Goal: Communication & Community: Participate in discussion

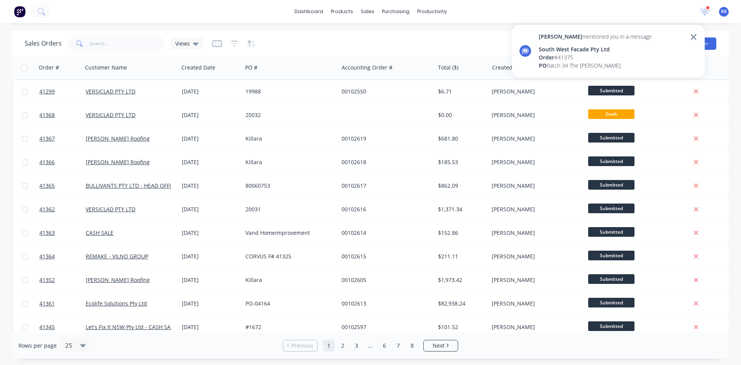
click at [572, 47] on div "South West Facade Pty Ltd" at bounding box center [595, 49] width 113 height 8
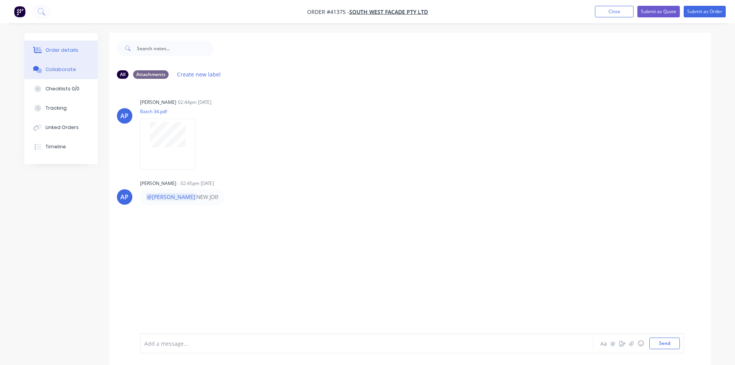
click at [64, 49] on div "Order details" at bounding box center [62, 50] width 33 height 7
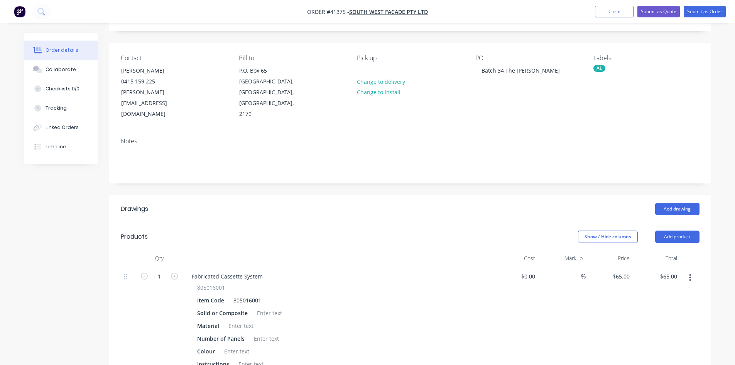
scroll to position [116, 0]
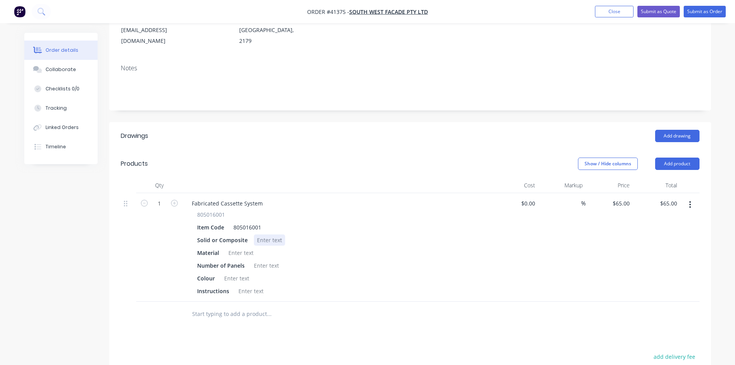
click at [259, 234] on div at bounding box center [269, 239] width 31 height 11
click at [231, 247] on div at bounding box center [240, 252] width 31 height 11
click at [270, 260] on div at bounding box center [266, 265] width 31 height 11
click at [242, 273] on div at bounding box center [236, 278] width 31 height 11
click at [258, 260] on div at bounding box center [266, 265] width 31 height 11
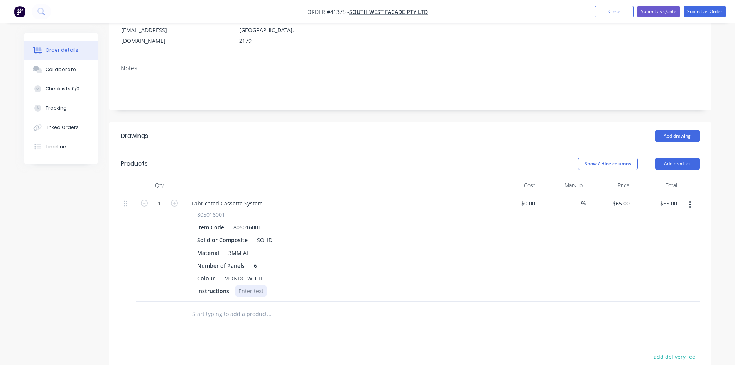
click at [252, 285] on div at bounding box center [250, 290] width 31 height 11
click at [380, 273] on div "Colour MONDO WHITE" at bounding box center [335, 278] width 283 height 11
click at [64, 69] on div "Collaborate" at bounding box center [61, 69] width 30 height 7
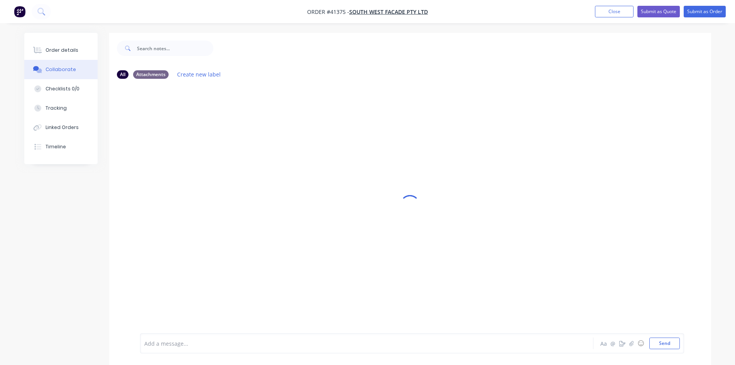
click at [199, 343] on div at bounding box center [345, 343] width 401 height 8
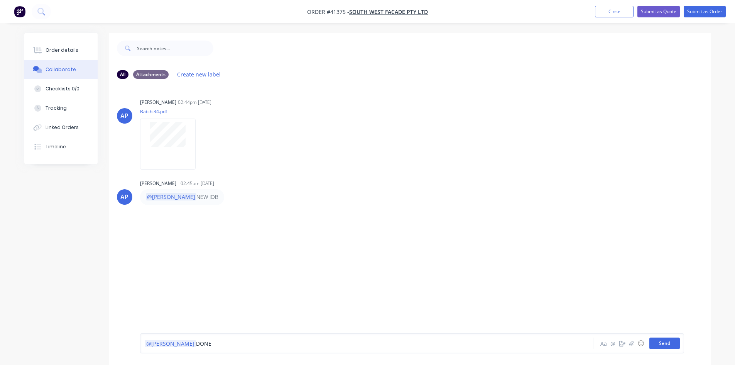
click at [669, 346] on button "Send" at bounding box center [665, 343] width 30 height 12
click at [465, 239] on div "RK You - 06:23am [DATE] @[PERSON_NAME] DONE Labels Edit Delete" at bounding box center [410, 230] width 602 height 27
